Goal: Check status: Check status

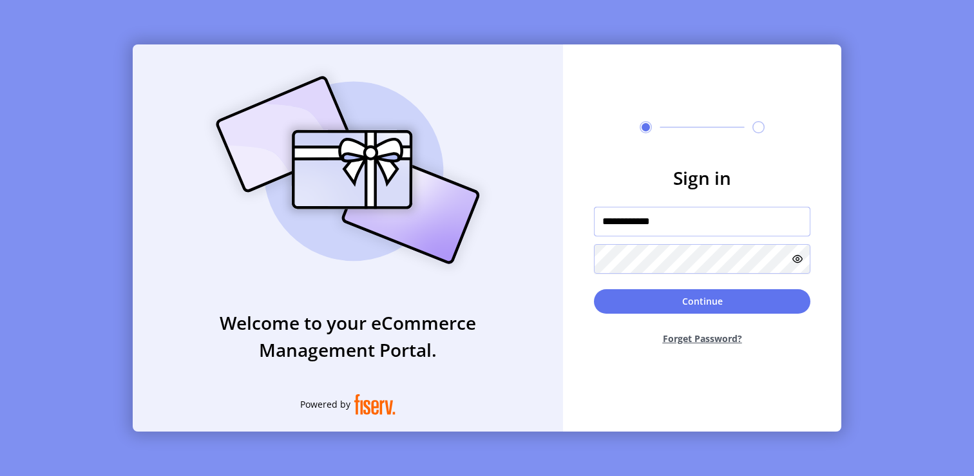
click at [693, 223] on input "**********" at bounding box center [702, 222] width 216 height 30
type input "**********"
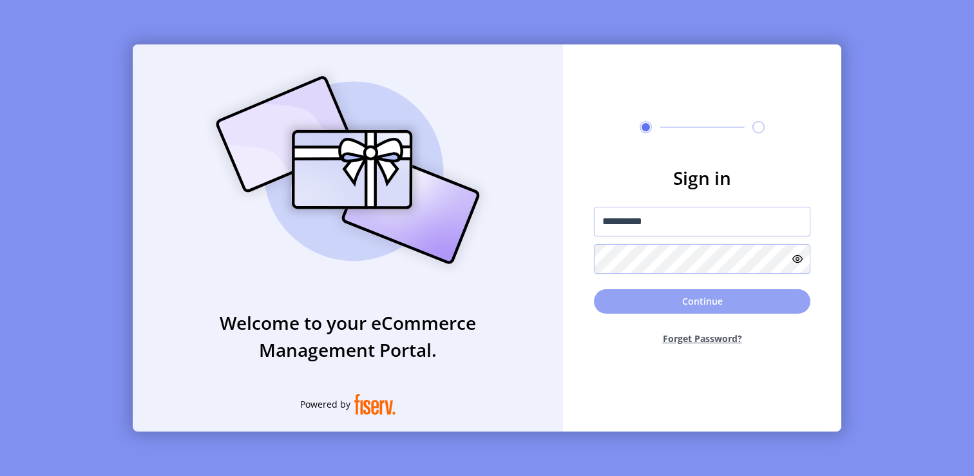
click at [735, 309] on button "Continue" at bounding box center [702, 301] width 216 height 24
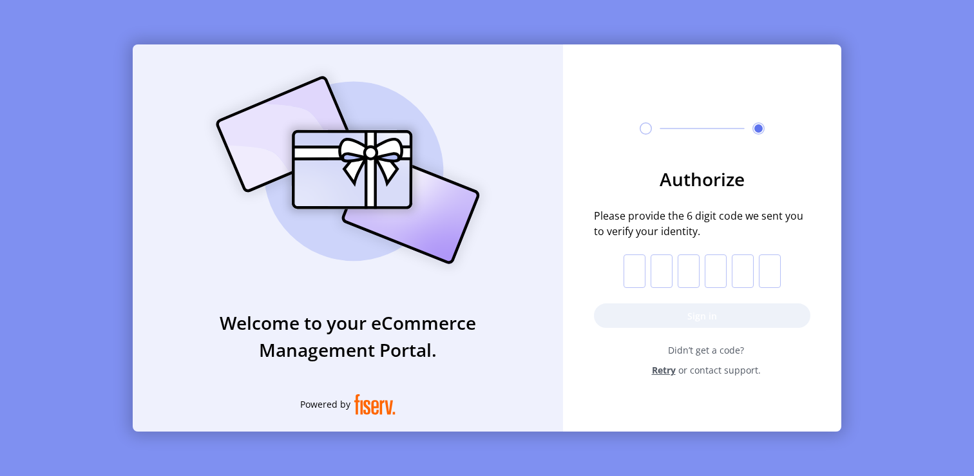
click at [635, 264] on input "text" at bounding box center [634, 270] width 22 height 33
paste input "*"
type input "*"
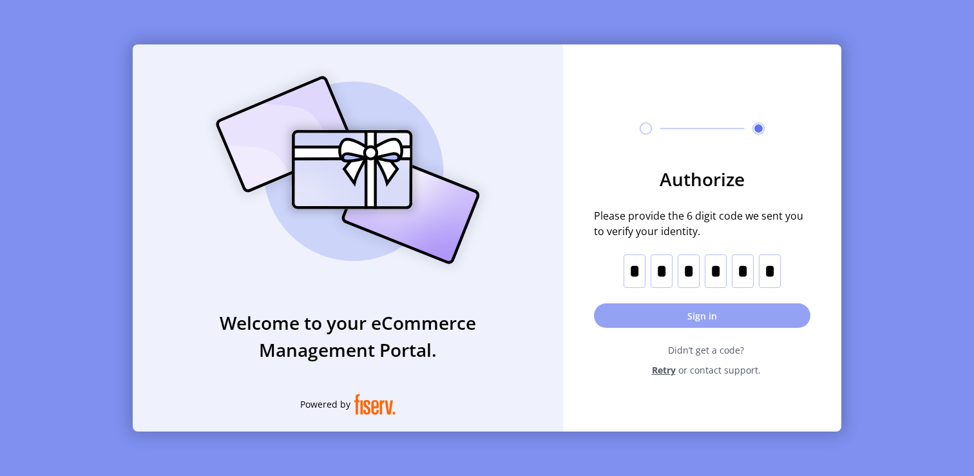
click at [672, 318] on button "Sign in" at bounding box center [702, 315] width 216 height 24
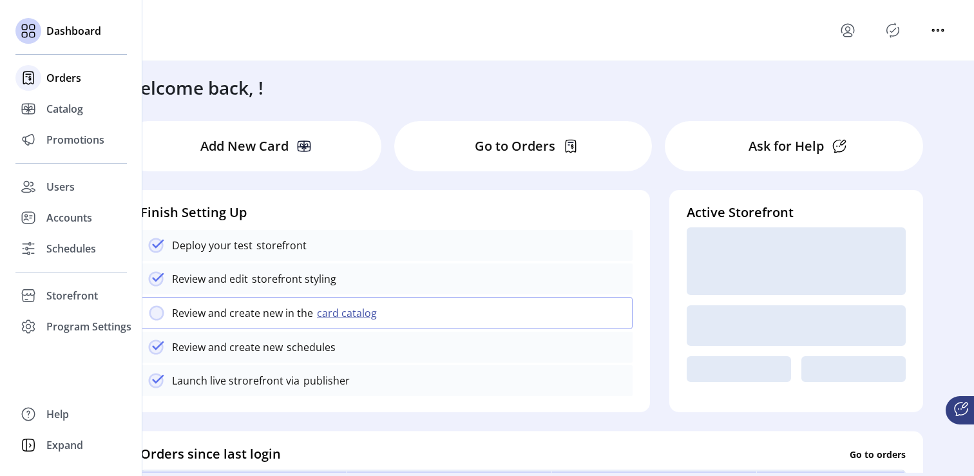
click at [51, 79] on span "Orders" at bounding box center [63, 77] width 35 height 15
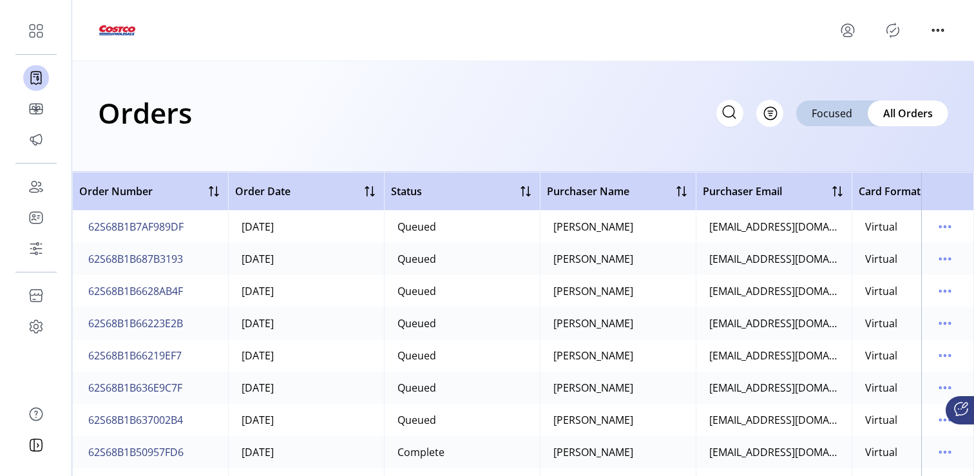
click at [729, 113] on icon at bounding box center [729, 112] width 21 height 21
click at [573, 116] on input "text" at bounding box center [615, 113] width 258 height 27
paste input "**********"
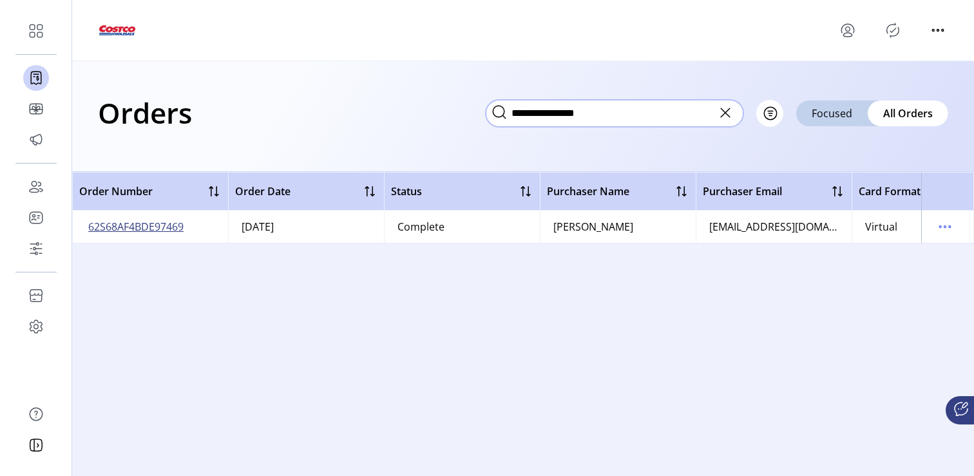
type input "**********"
click at [137, 229] on span "62S68AF4BDE97469" at bounding box center [135, 226] width 95 height 15
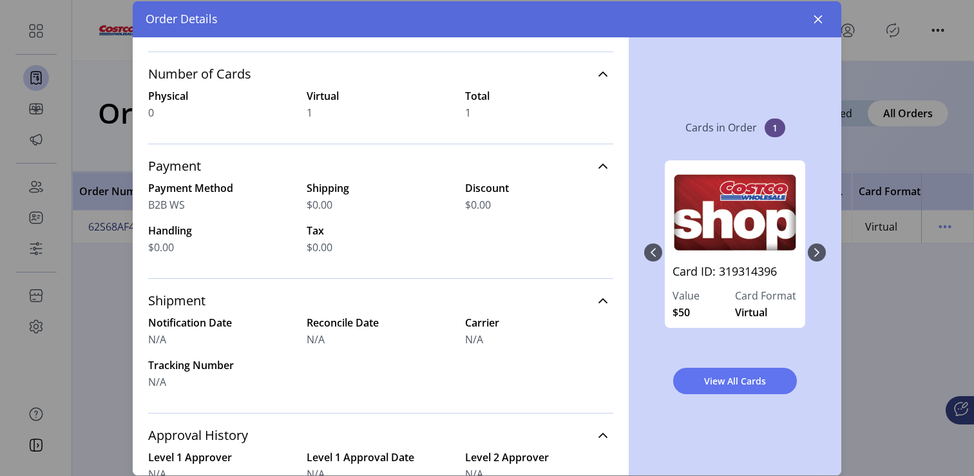
scroll to position [91, 0]
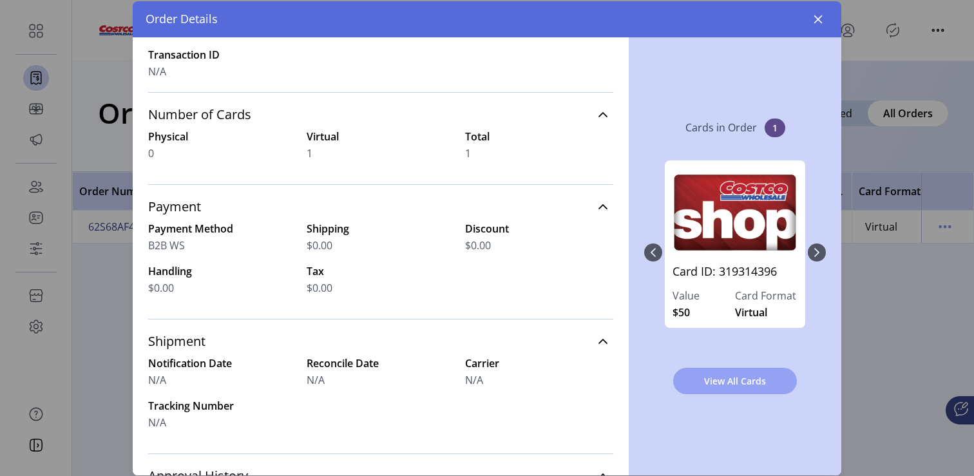
click at [739, 383] on span "View All Cards" at bounding box center [735, 381] width 90 height 14
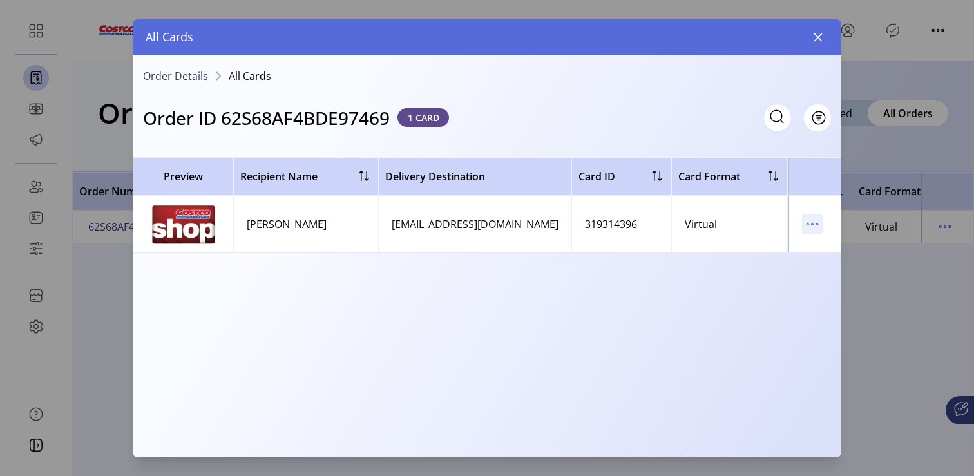
click at [815, 225] on icon "menu" at bounding box center [812, 224] width 21 height 21
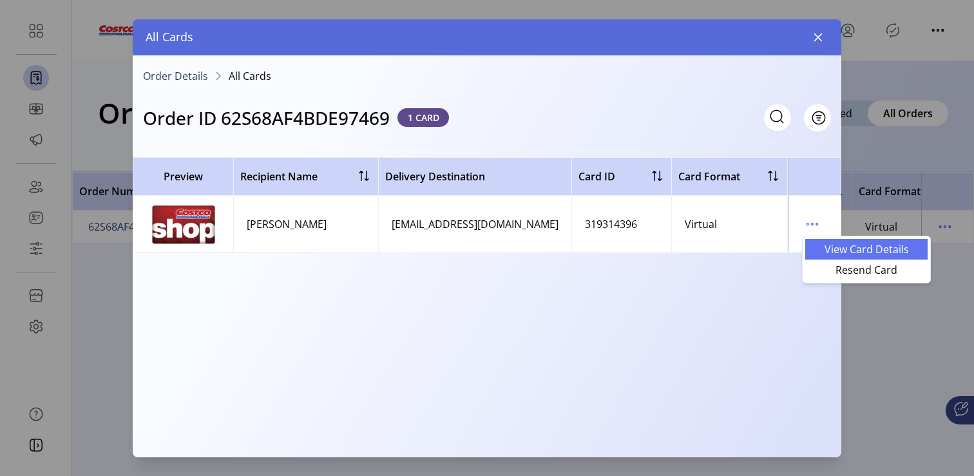
click at [871, 247] on span "View Card Details" at bounding box center [866, 249] width 107 height 10
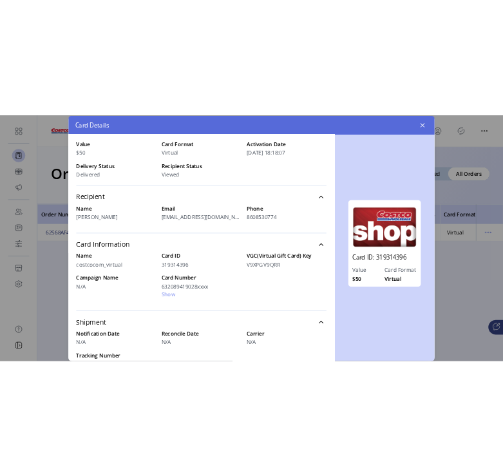
scroll to position [96, 0]
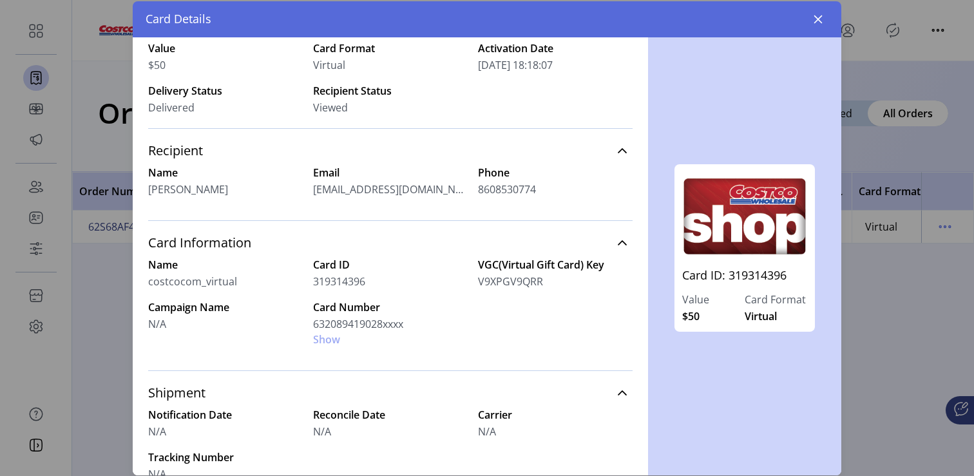
click at [321, 340] on div "Card Number 632089419028xxxx Show" at bounding box center [390, 323] width 155 height 48
click at [326, 341] on div "Card Number 632089419028xxxx Show" at bounding box center [390, 323] width 155 height 48
click at [815, 20] on icon "button" at bounding box center [818, 19] width 10 height 10
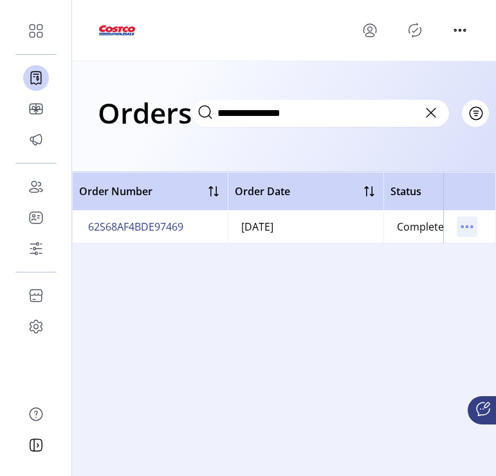
click at [468, 222] on icon "menu" at bounding box center [467, 226] width 21 height 21
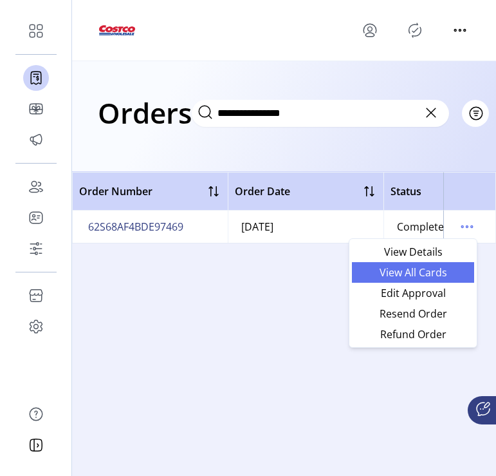
click at [429, 274] on span "View All Cards" at bounding box center [413, 272] width 107 height 10
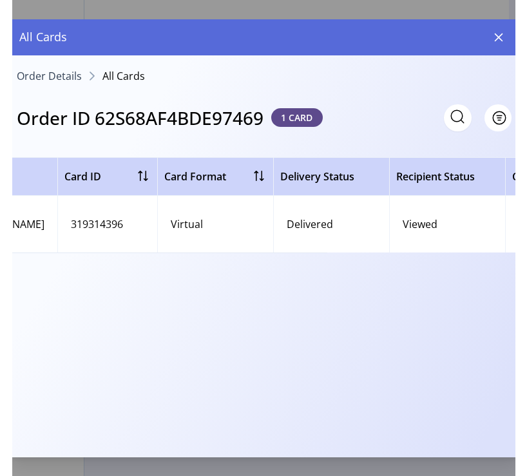
scroll to position [0, 462]
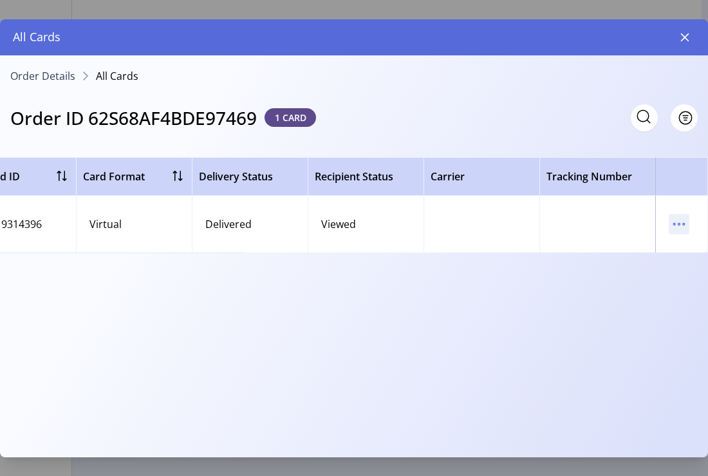
click at [677, 226] on icon "menu" at bounding box center [679, 224] width 21 height 21
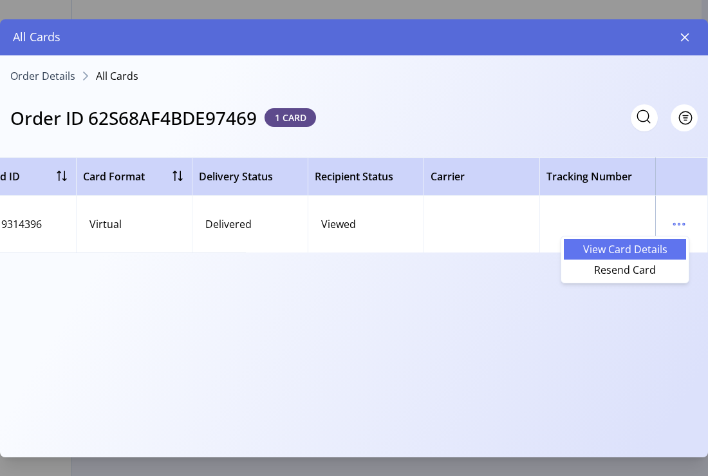
click at [640, 251] on span "View Card Details" at bounding box center [625, 249] width 107 height 10
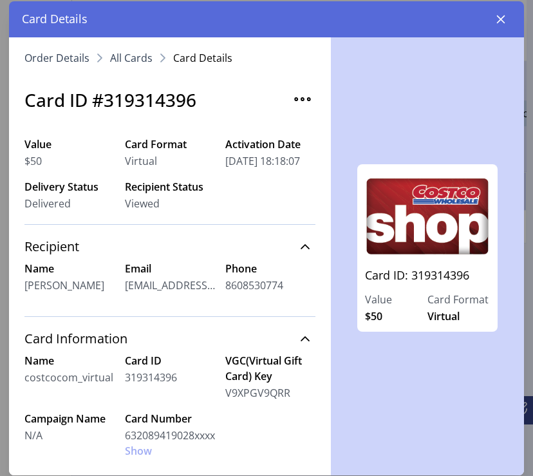
click at [136, 451] on div "Card Number 632089419028xxxx Show" at bounding box center [170, 435] width 90 height 48
